Goal: Check status: Check status

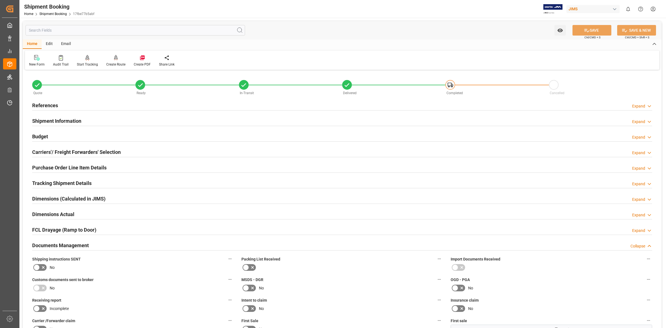
scroll to position [104, 0]
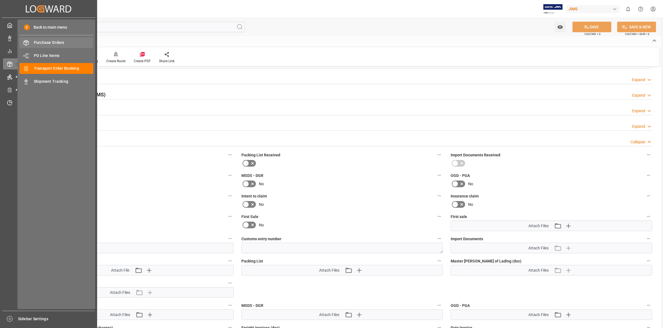
click at [51, 42] on span "Purchase Orders" at bounding box center [64, 43] width 60 height 6
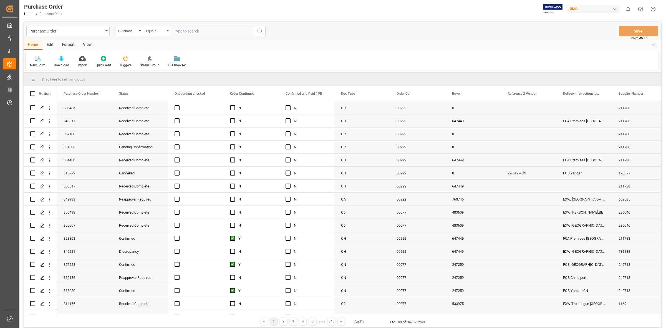
click at [182, 32] on input "text" at bounding box center [212, 31] width 83 height 11
type input "849048"
click at [261, 29] on icon "search button" at bounding box center [259, 31] width 7 height 7
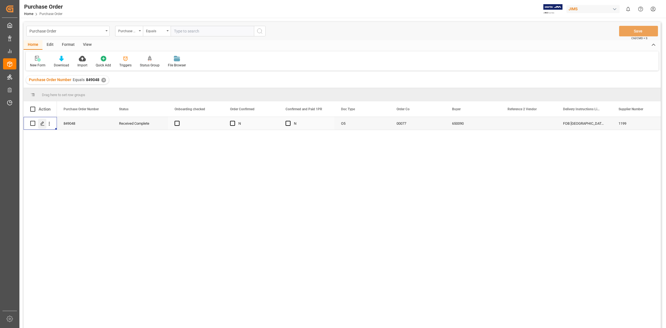
click at [43, 123] on icon "Press SPACE to select this row." at bounding box center [42, 123] width 4 height 4
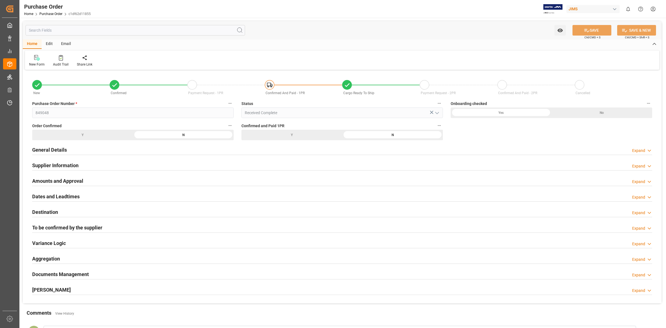
click at [67, 275] on h2 "Documents Management" at bounding box center [60, 273] width 57 height 7
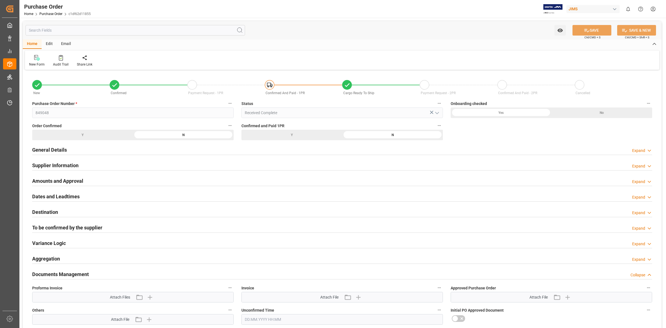
click at [83, 275] on h2 "Documents Management" at bounding box center [60, 273] width 57 height 7
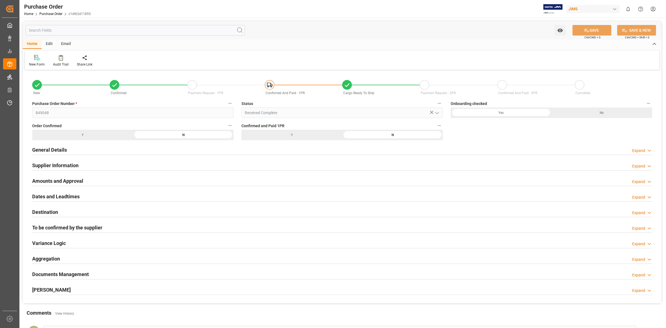
click at [90, 272] on div "Documents Management Expand" at bounding box center [342, 273] width 620 height 11
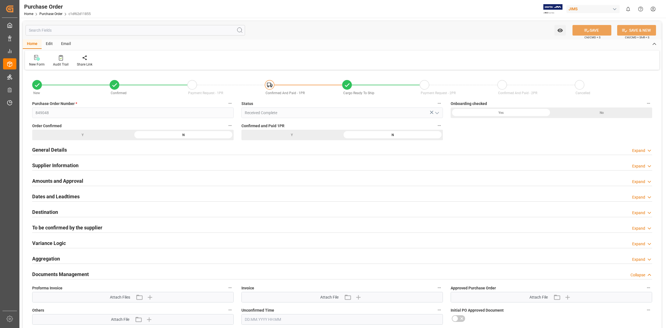
click at [62, 166] on h2 "Supplier Information" at bounding box center [55, 164] width 46 height 7
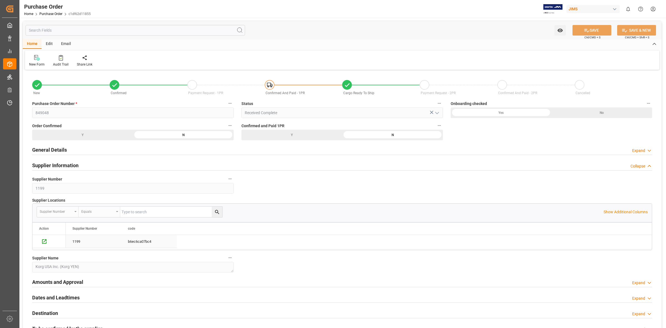
scroll to position [104, 0]
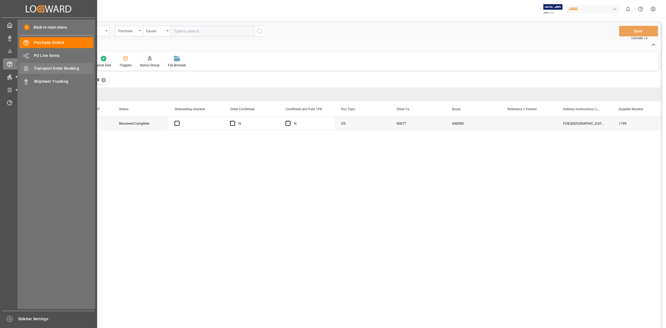
click at [47, 70] on span "Transport Order Booking" at bounding box center [64, 68] width 60 height 6
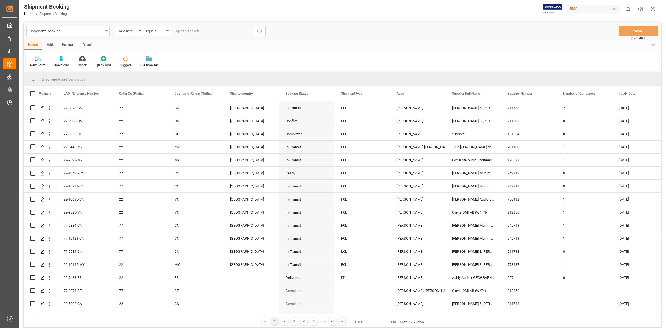
click at [176, 32] on input "text" at bounding box center [212, 31] width 83 height 11
type input "77-9920-jp"
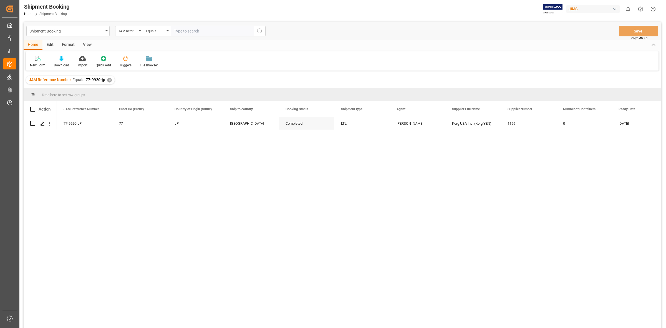
click at [138, 178] on div "77-9920-JP 77 JP Canada Completed LTL [PERSON_NAME] USA Inc. (Korg YEN) 1199 0 …" at bounding box center [359, 224] width 604 height 214
click at [41, 123] on icon "Press SPACE to select this row." at bounding box center [42, 123] width 4 height 4
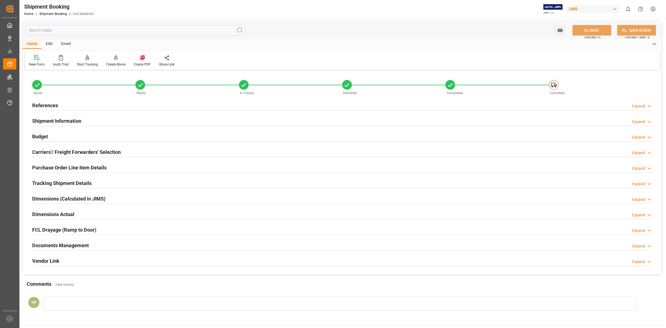
click at [65, 244] on h2 "Documents Management" at bounding box center [60, 244] width 57 height 7
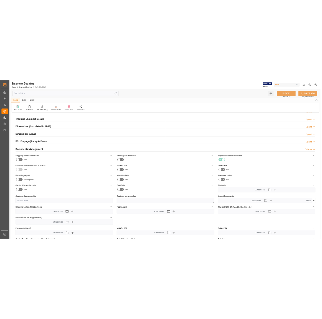
scroll to position [104, 0]
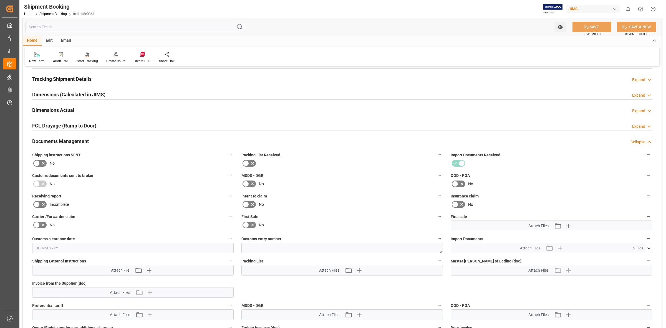
click at [637, 247] on span "5 Files" at bounding box center [637, 248] width 11 height 6
click at [647, 247] on icon at bounding box center [649, 248] width 6 height 6
click at [489, 280] on div "Scan From Xerox Rece..._35_54.pdf" at bounding box center [551, 282] width 195 height 6
click at [489, 279] on div "Scan From Xerox Rece..._35_54.pdf" at bounding box center [551, 282] width 195 height 6
click at [476, 277] on div "KUSA-FTI-001247.pdf" at bounding box center [551, 276] width 195 height 6
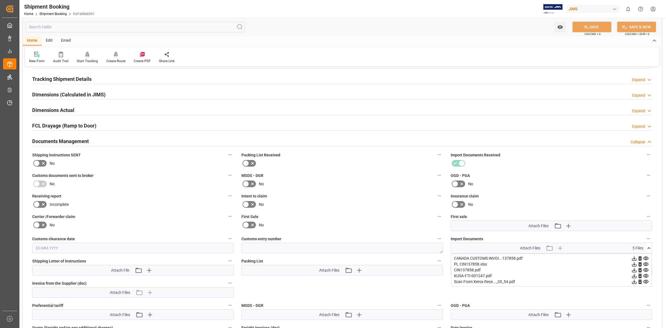
click at [474, 277] on div "KUSA-FTI-001247.pdf" at bounding box center [551, 276] width 195 height 6
click at [504, 255] on div "CANADA CUSTOMS INVOI...137858.pdf" at bounding box center [551, 258] width 195 height 6
click at [635, 257] on icon at bounding box center [634, 258] width 6 height 6
click at [633, 259] on icon at bounding box center [634, 258] width 6 height 6
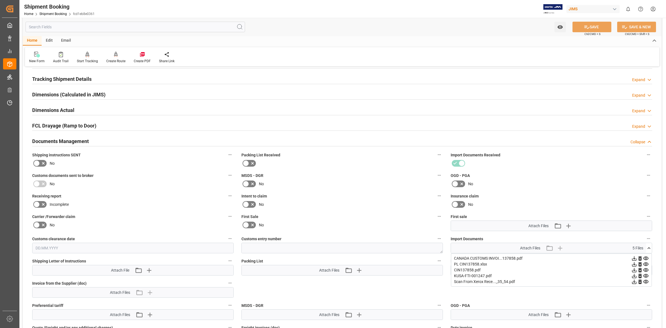
click at [635, 281] on icon at bounding box center [634, 281] width 4 height 4
